Goal: Information Seeking & Learning: Learn about a topic

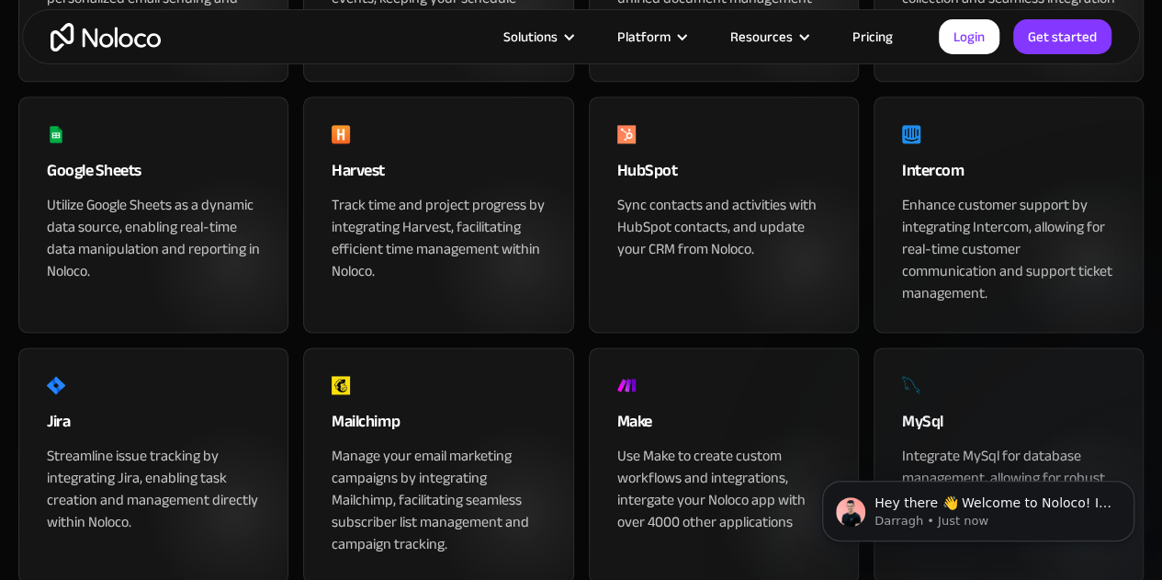
scroll to position [1139, 0]
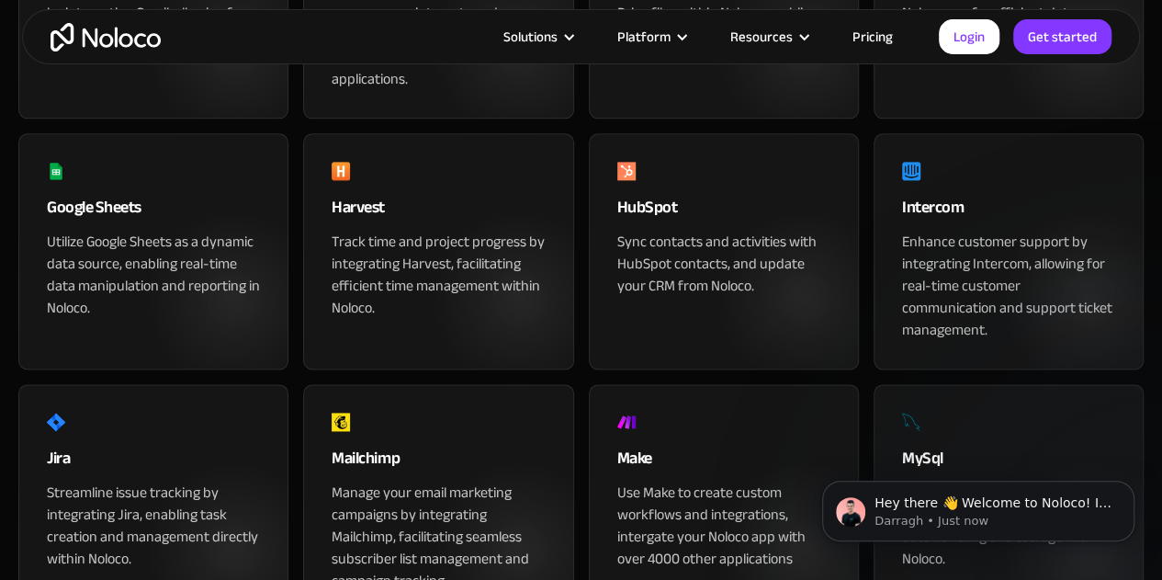
click at [675, 231] on div "HubSpot" at bounding box center [723, 212] width 213 height 37
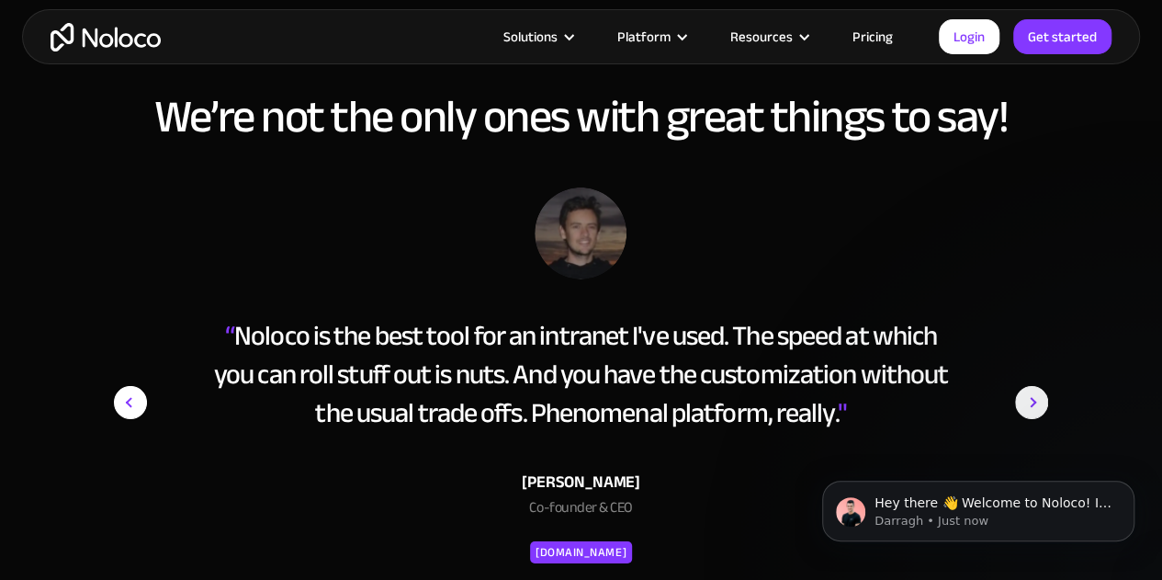
scroll to position [2903, 0]
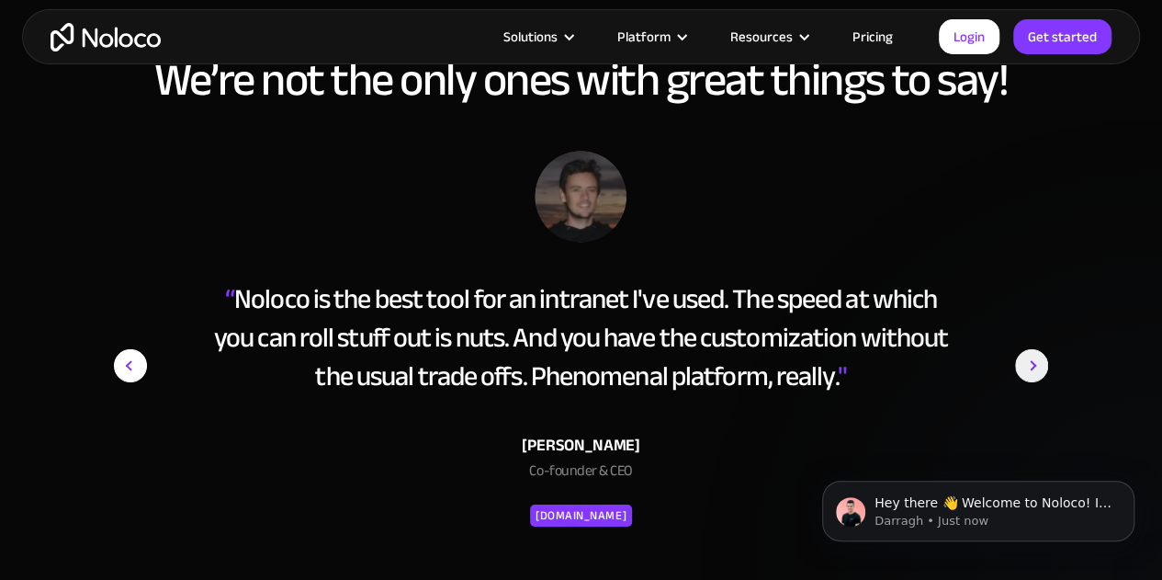
click at [1046, 361] on img "next slide" at bounding box center [1031, 366] width 33 height 430
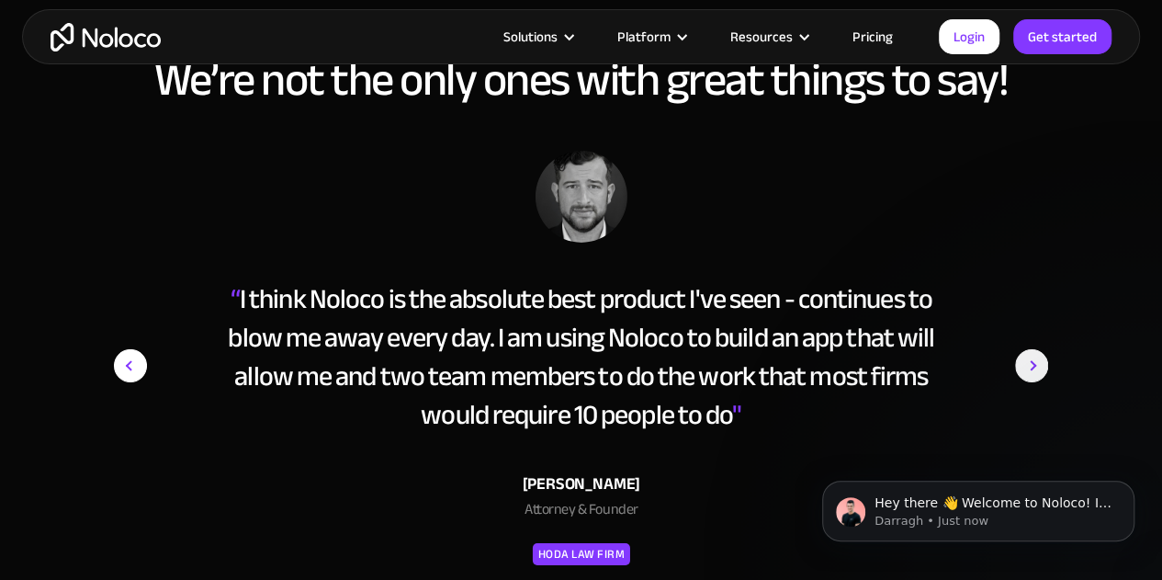
click at [1046, 361] on img "next slide" at bounding box center [1031, 366] width 33 height 430
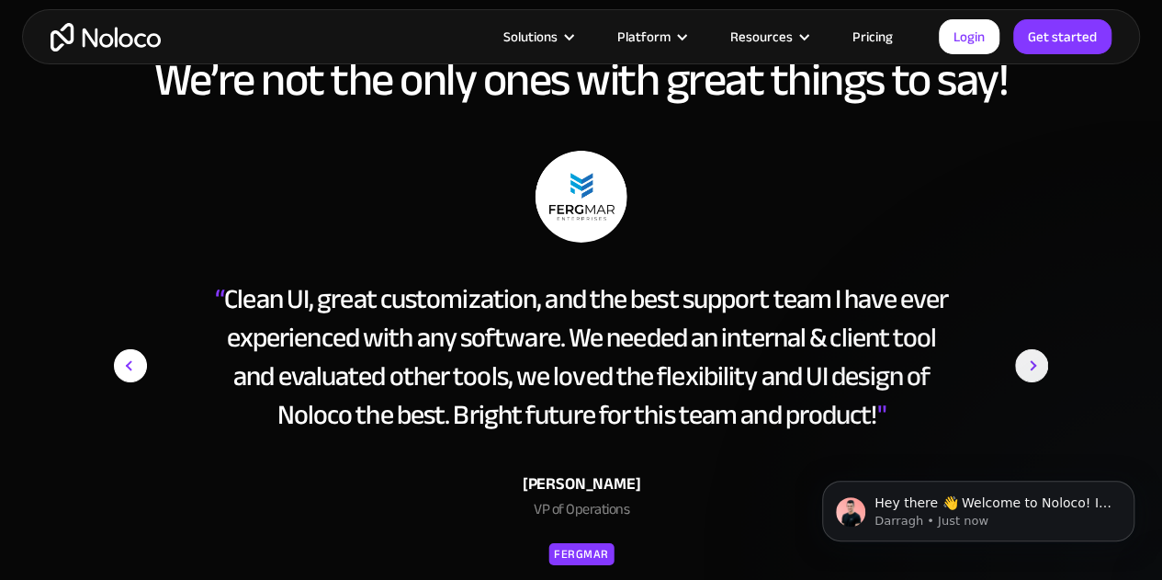
click at [1046, 361] on img "next slide" at bounding box center [1031, 366] width 33 height 430
